Goal: Check status: Check status

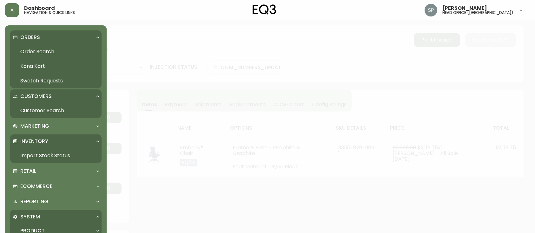
select select "PROCESSING"
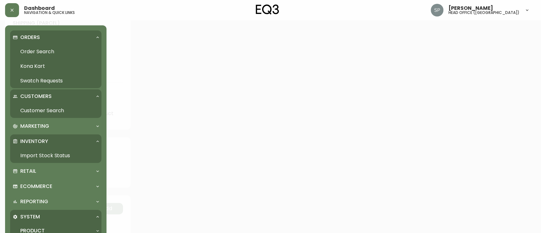
scroll to position [254, 0]
click at [44, 52] on link "Order Search" at bounding box center [55, 51] width 91 height 15
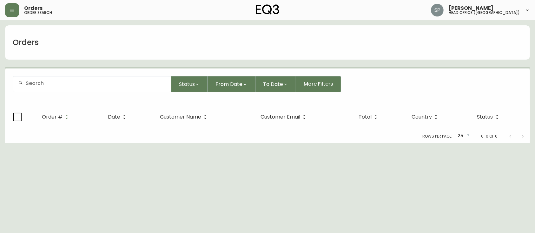
click at [76, 80] on div at bounding box center [92, 84] width 158 height 16
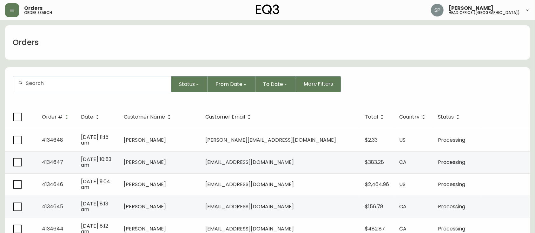
paste input "4133834"
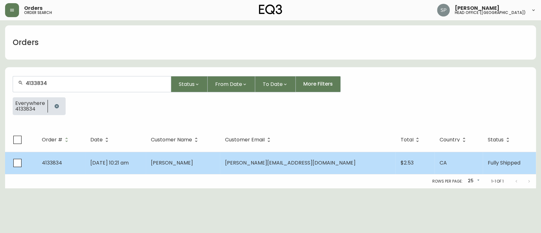
type input "4133834"
click at [146, 164] on td "[DATE] 10:21 am" at bounding box center [115, 163] width 61 height 22
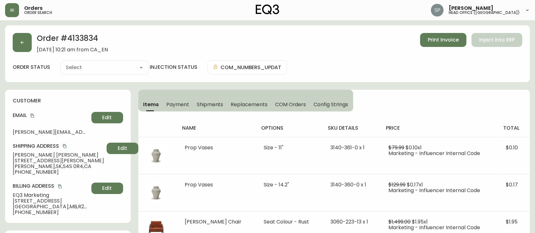
type input "Fully Shipped"
select select "FULLY_SHIPPED"
